Goal: Information Seeking & Learning: Learn about a topic

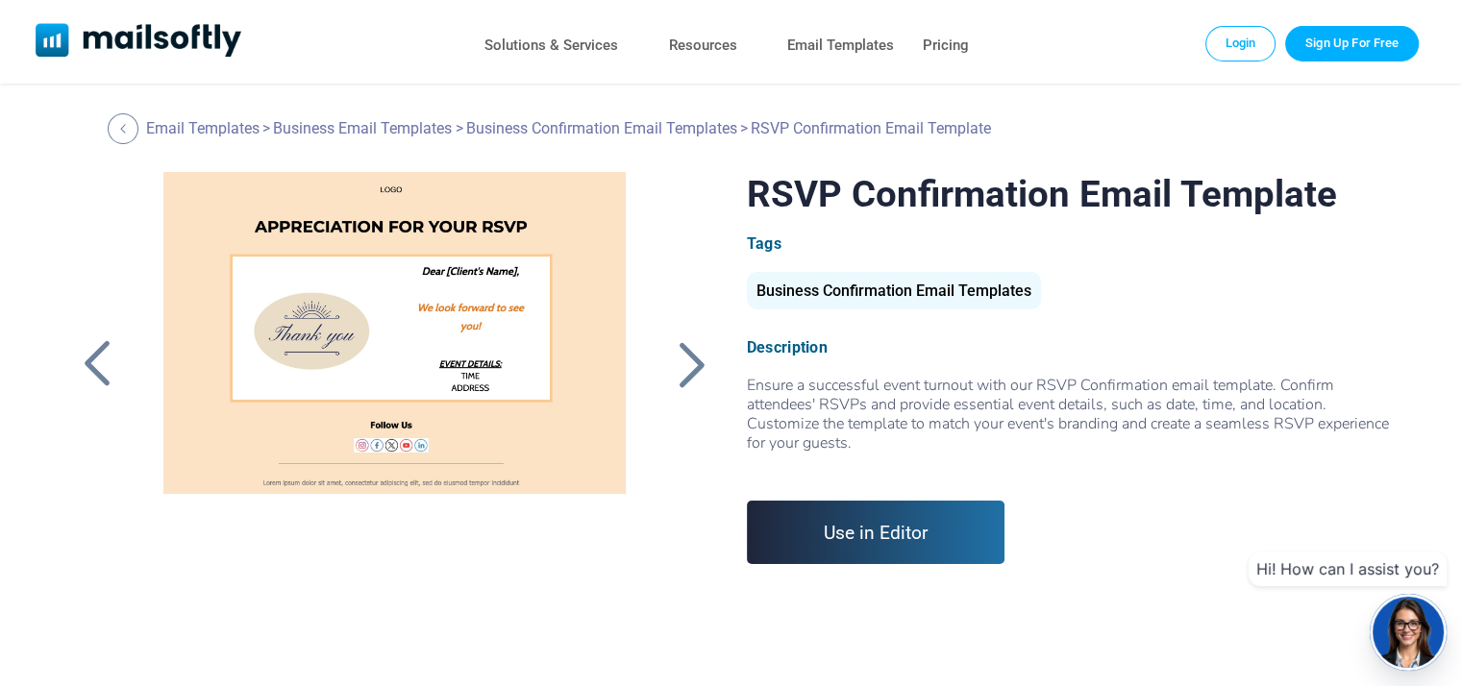
click at [674, 375] on div at bounding box center [691, 364] width 48 height 50
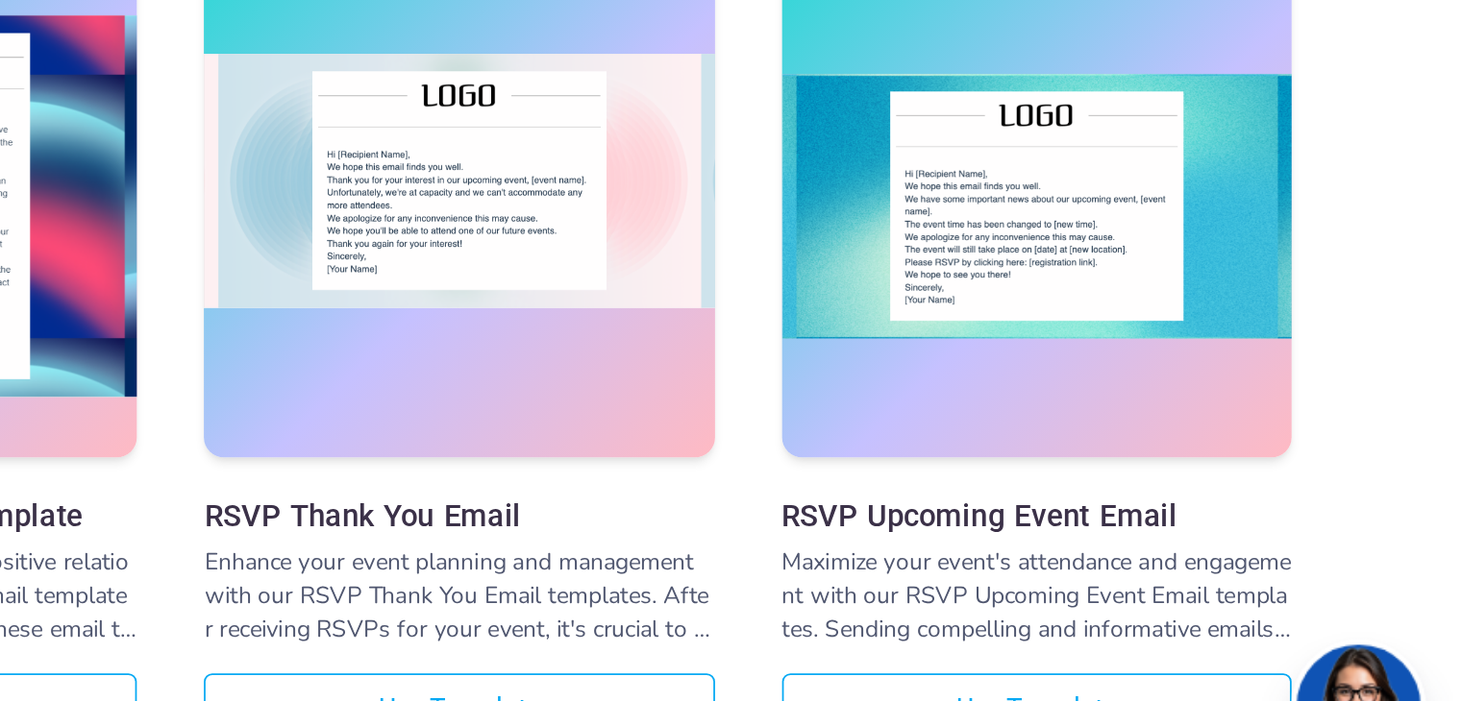
scroll to position [19, 0]
